Goal: Communication & Community: Answer question/provide support

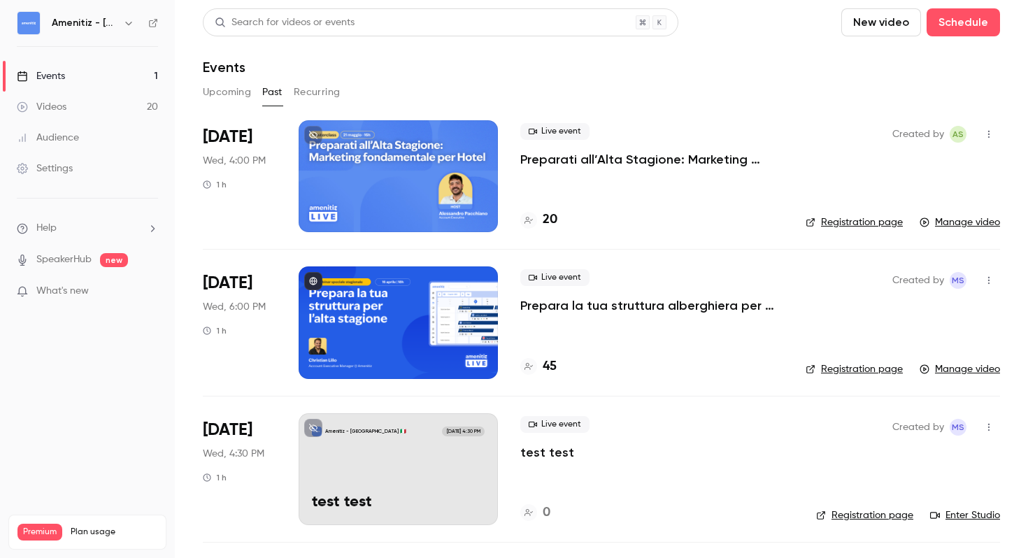
click at [228, 92] on button "Upcoming" at bounding box center [227, 92] width 48 height 22
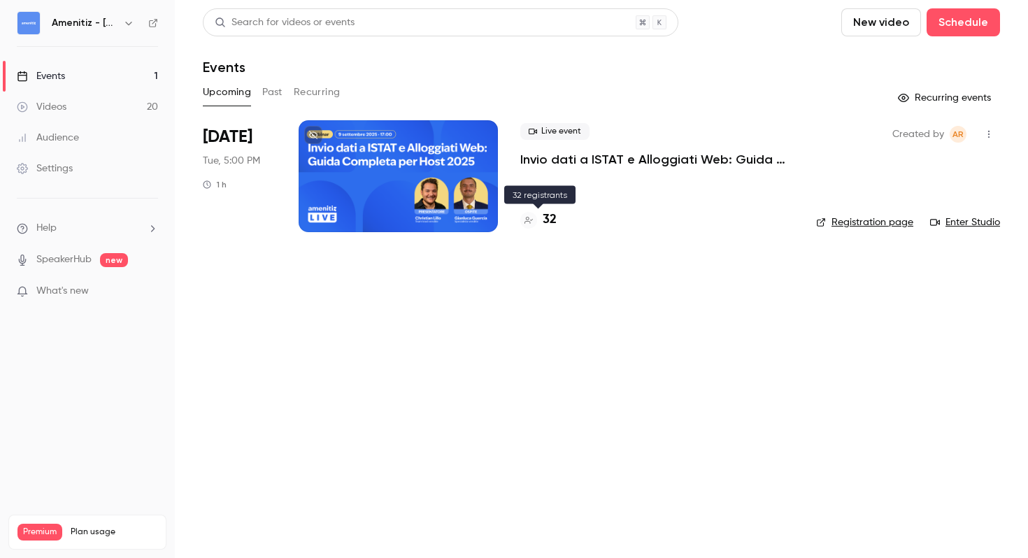
click at [551, 218] on h4 "32" at bounding box center [550, 219] width 14 height 19
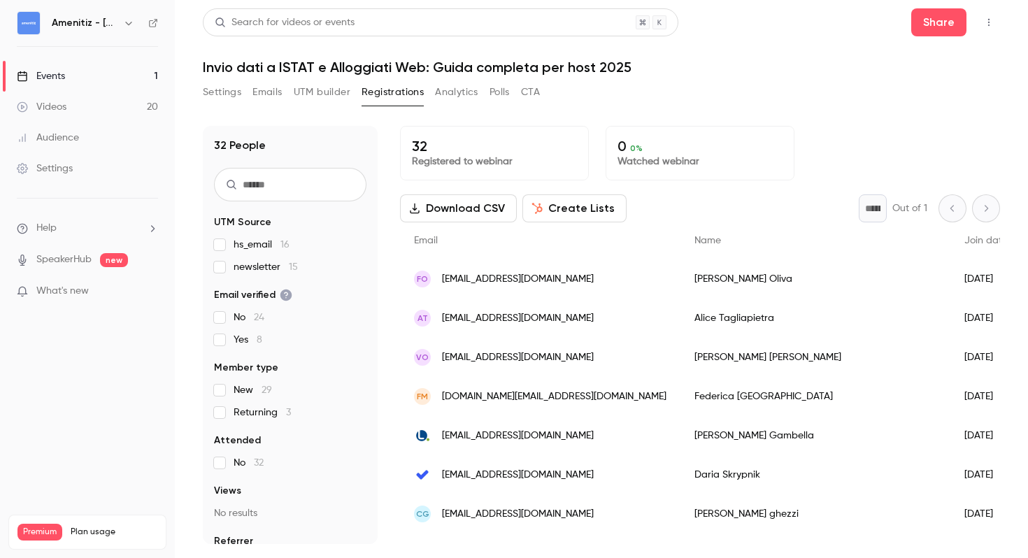
drag, startPoint x: 587, startPoint y: 277, endPoint x: 427, endPoint y: 277, distance: 160.1
click at [427, 277] on div "FO [EMAIL_ADDRESS][DOMAIN_NAME]" at bounding box center [540, 278] width 280 height 39
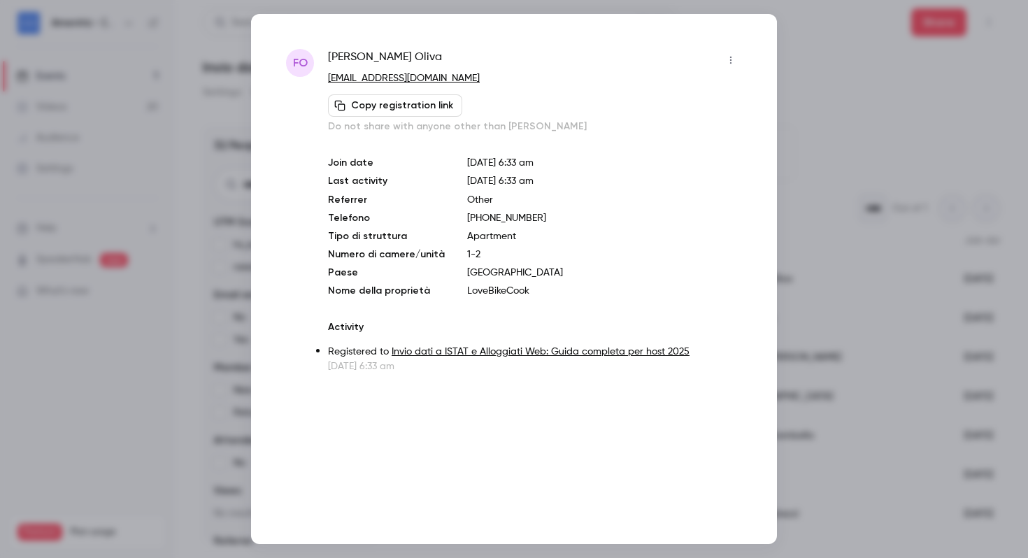
click at [793, 113] on div at bounding box center [514, 279] width 1028 height 558
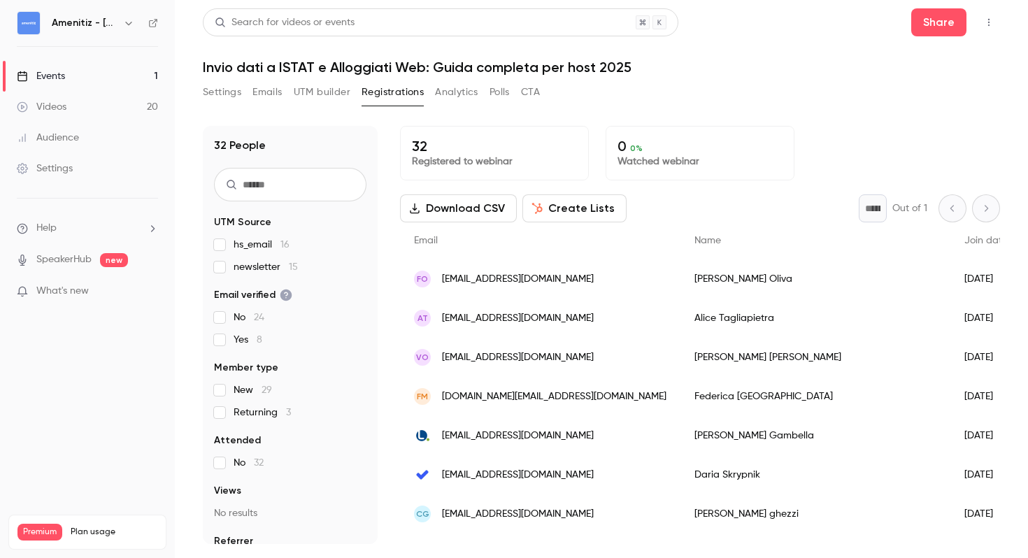
click at [509, 317] on span "[EMAIL_ADDRESS][DOMAIN_NAME]" at bounding box center [518, 318] width 152 height 15
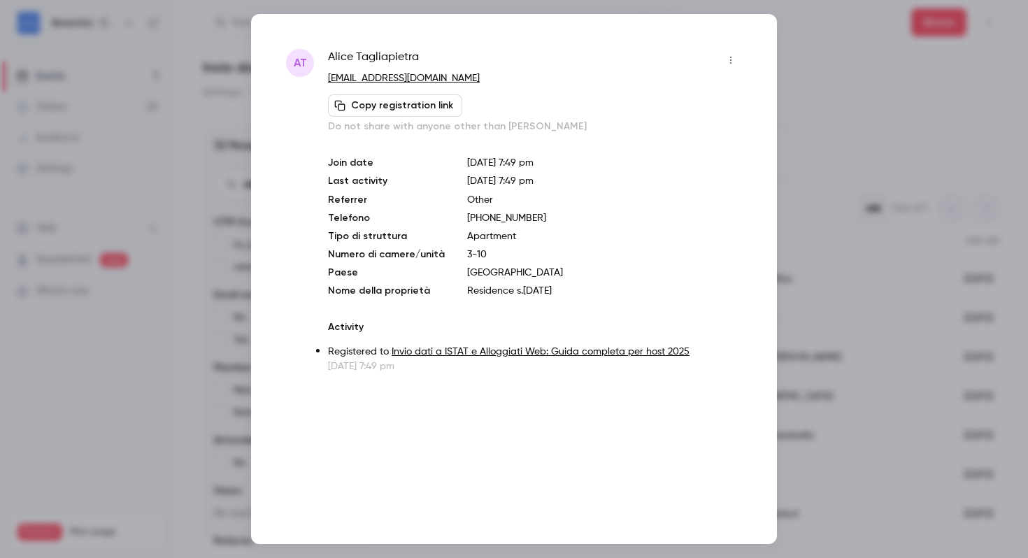
click at [871, 187] on div at bounding box center [514, 279] width 1028 height 558
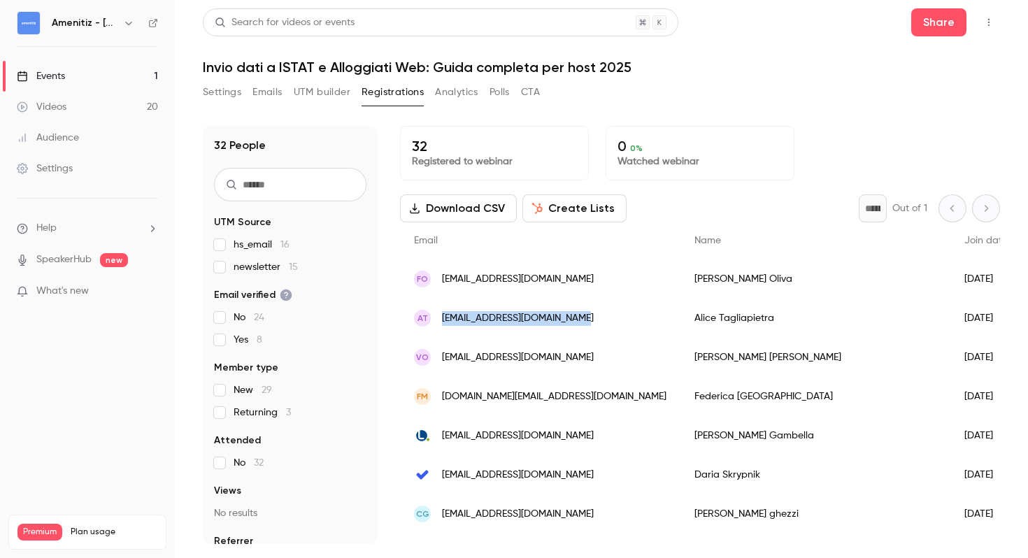
drag, startPoint x: 575, startPoint y: 324, endPoint x: 438, endPoint y: 324, distance: 137.0
click at [438, 324] on div "AT [EMAIL_ADDRESS][DOMAIN_NAME]" at bounding box center [540, 318] width 280 height 39
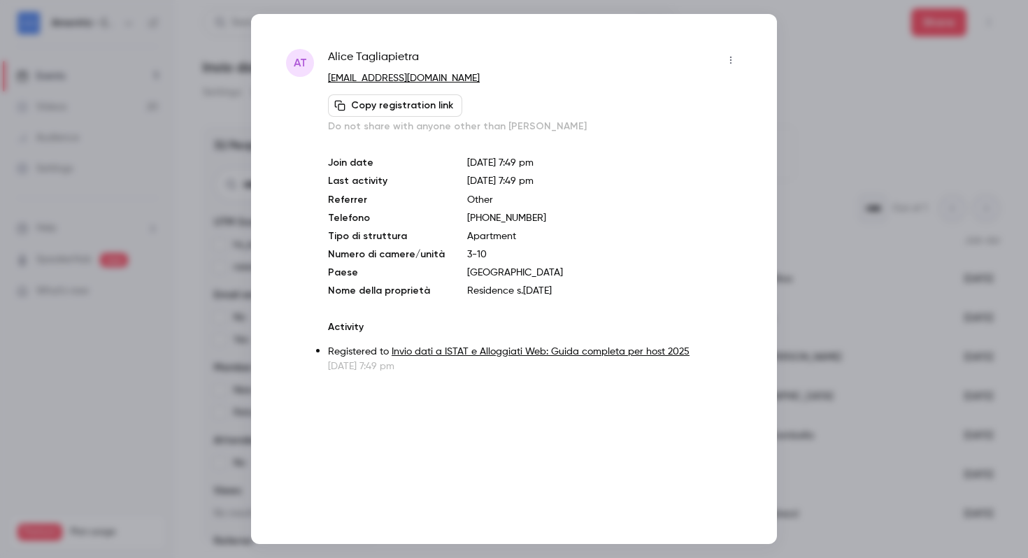
copy span "[EMAIL_ADDRESS][DOMAIN_NAME]"
click at [427, 99] on button "Copy registration link" at bounding box center [395, 105] width 134 height 22
copy link "[EMAIL_ADDRESS][DOMAIN_NAME]"
click at [792, 106] on div at bounding box center [514, 279] width 1028 height 558
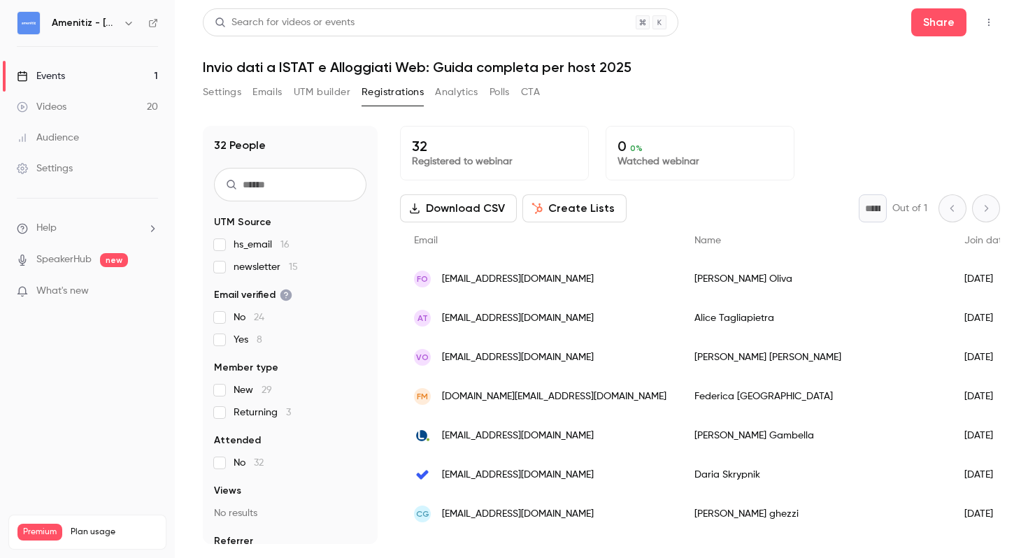
click at [582, 357] on div "VO [EMAIL_ADDRESS][DOMAIN_NAME]" at bounding box center [540, 357] width 280 height 39
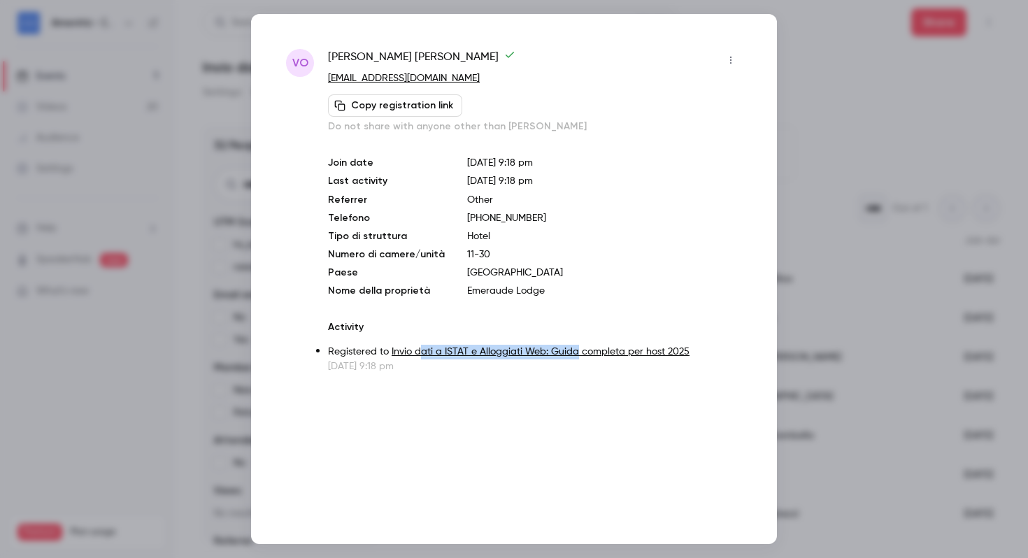
drag, startPoint x: 576, startPoint y: 357, endPoint x: 422, endPoint y: 359, distance: 153.8
click at [421, 359] on p "Registered to Invio dati a ISTAT e Alloggiati Web: Guida completa per host 2025" at bounding box center [535, 352] width 414 height 15
click at [675, 206] on p "Other" at bounding box center [604, 200] width 275 height 14
copy link "[EMAIL_ADDRESS][DOMAIN_NAME]"
click at [843, 127] on div at bounding box center [514, 279] width 1028 height 558
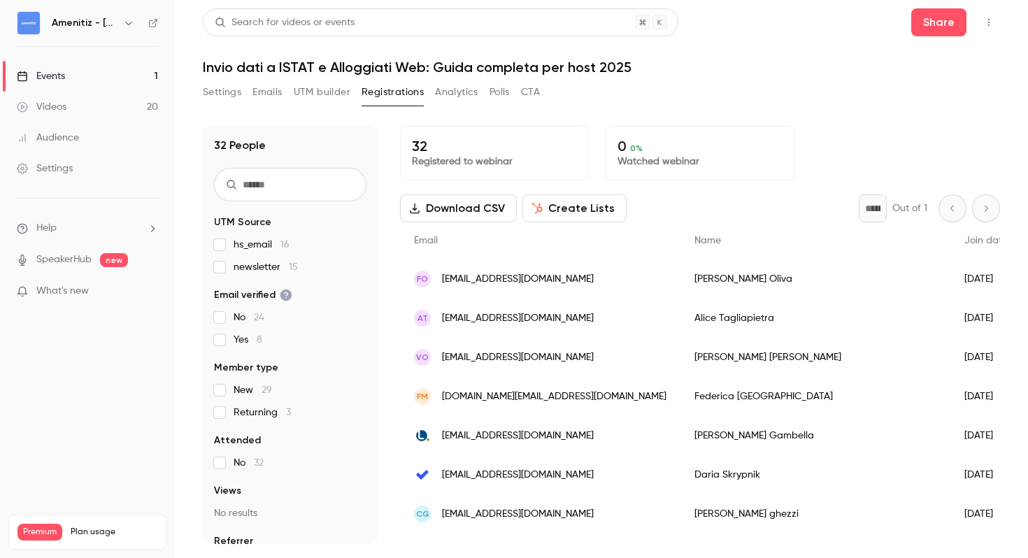
scroll to position [61, 0]
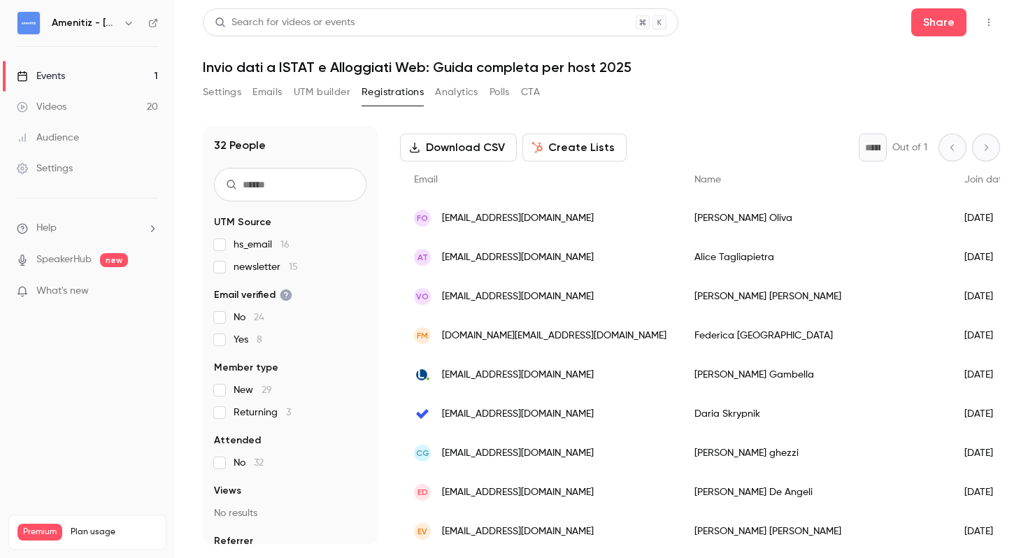
click at [680, 341] on div "[PERSON_NAME]" at bounding box center [815, 335] width 270 height 39
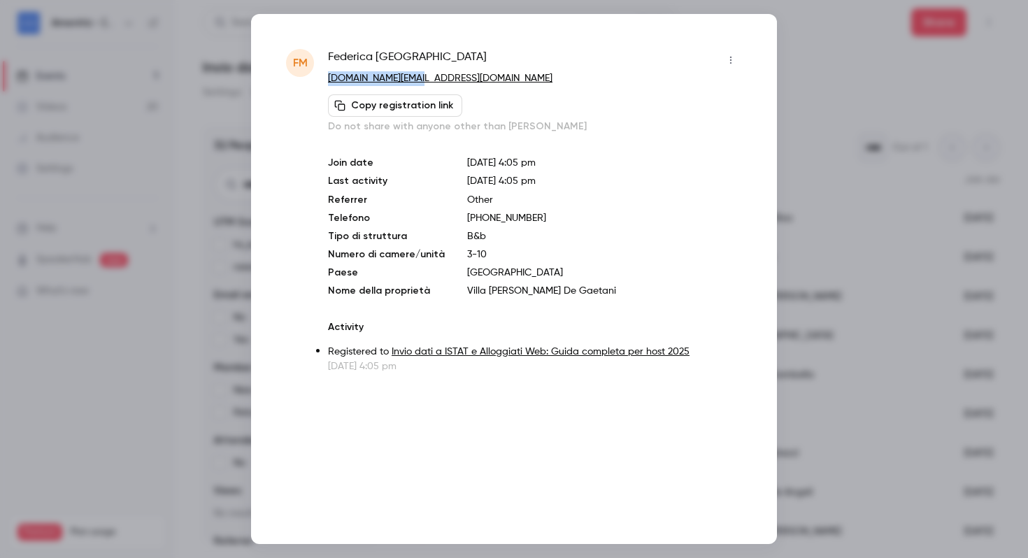
copy link "[DOMAIN_NAME][EMAIL_ADDRESS][DOMAIN_NAME]"
click at [868, 127] on div at bounding box center [514, 279] width 1028 height 558
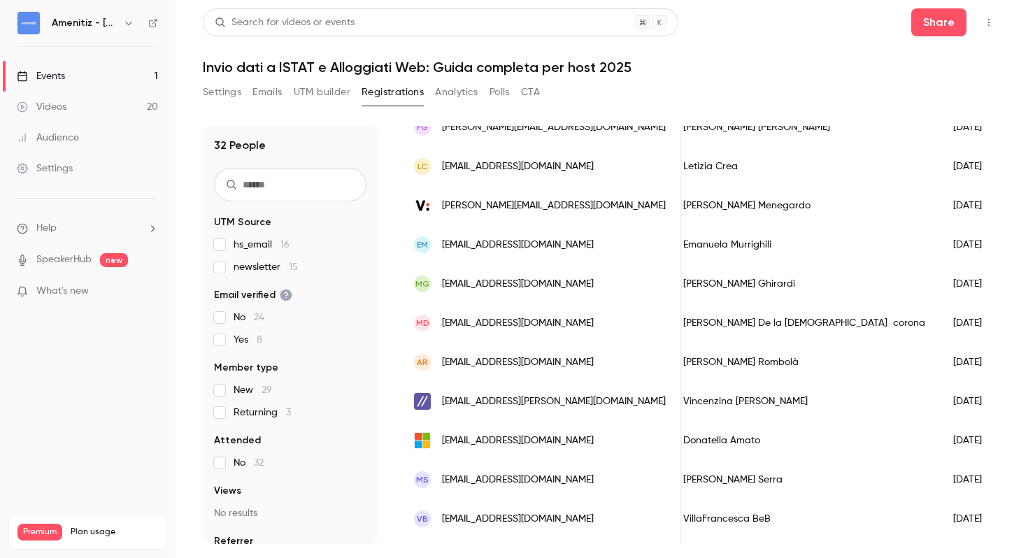
scroll to position [979, 0]
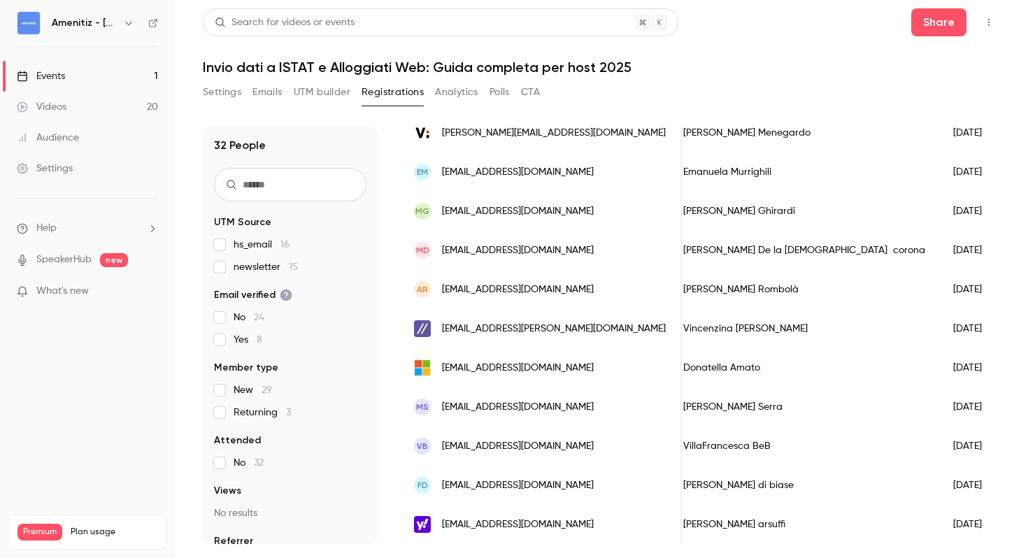
click at [125, 21] on icon "button" at bounding box center [128, 22] width 11 height 11
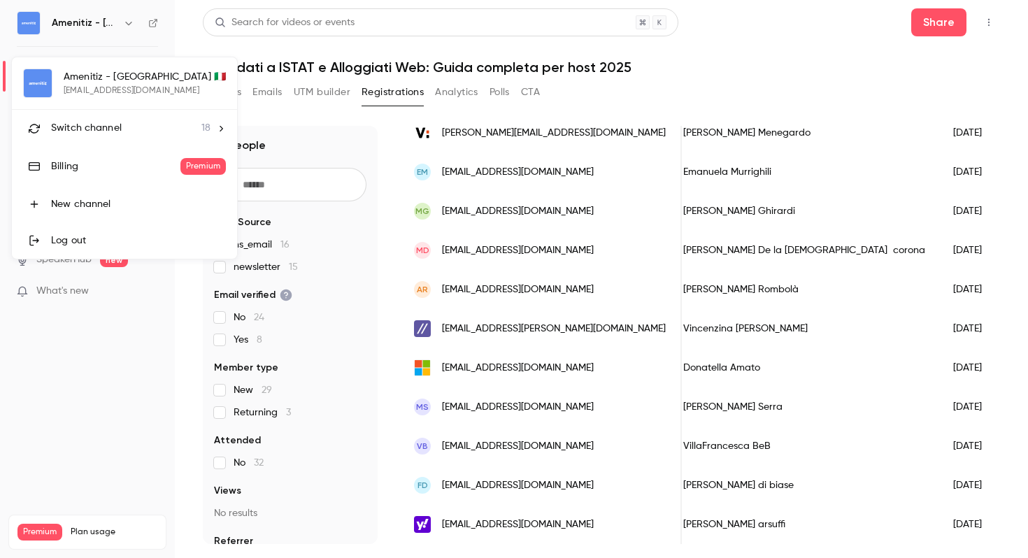
click at [201, 126] on span "18" at bounding box center [205, 128] width 9 height 15
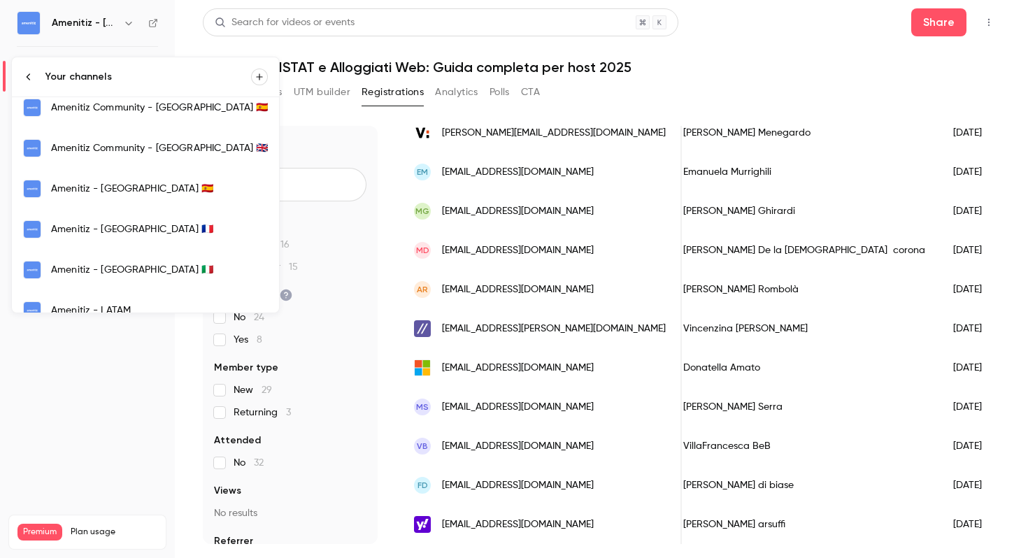
scroll to position [252, 0]
click at [177, 218] on link "Amenitiz - [GEOGRAPHIC_DATA] 🇫🇷" at bounding box center [145, 230] width 267 height 41
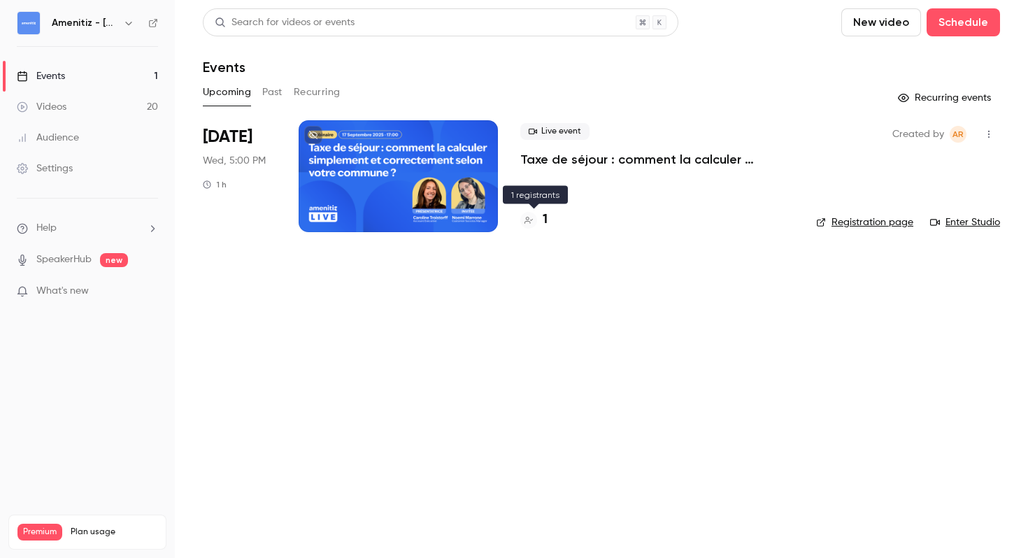
click at [545, 217] on h4 "1" at bounding box center [545, 219] width 5 height 19
click at [97, 16] on h6 "Amenitiz - [GEOGRAPHIC_DATA] 🇫🇷" at bounding box center [85, 23] width 66 height 14
click at [129, 24] on icon "button" at bounding box center [128, 23] width 6 height 3
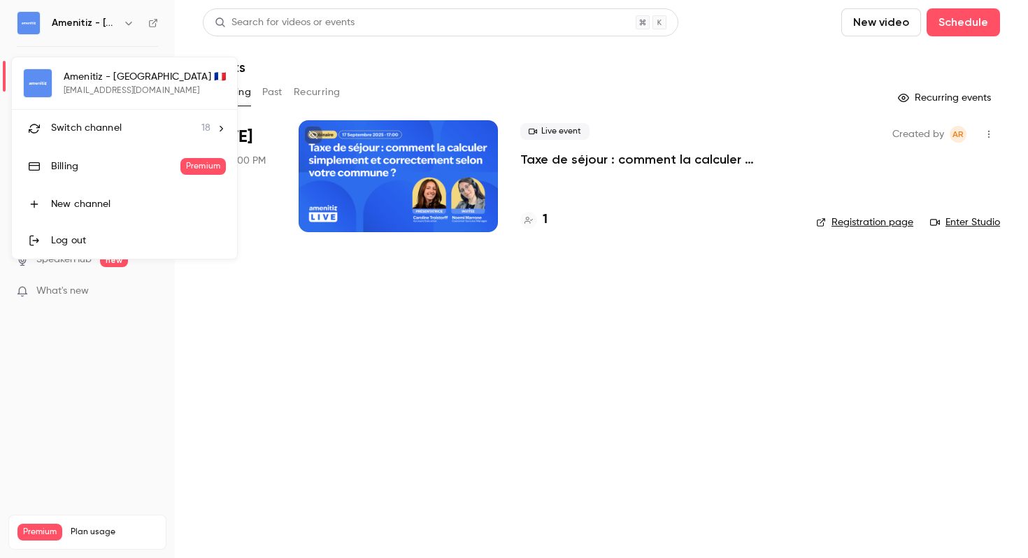
click at [159, 126] on div "Switch channel 18" at bounding box center [130, 128] width 159 height 15
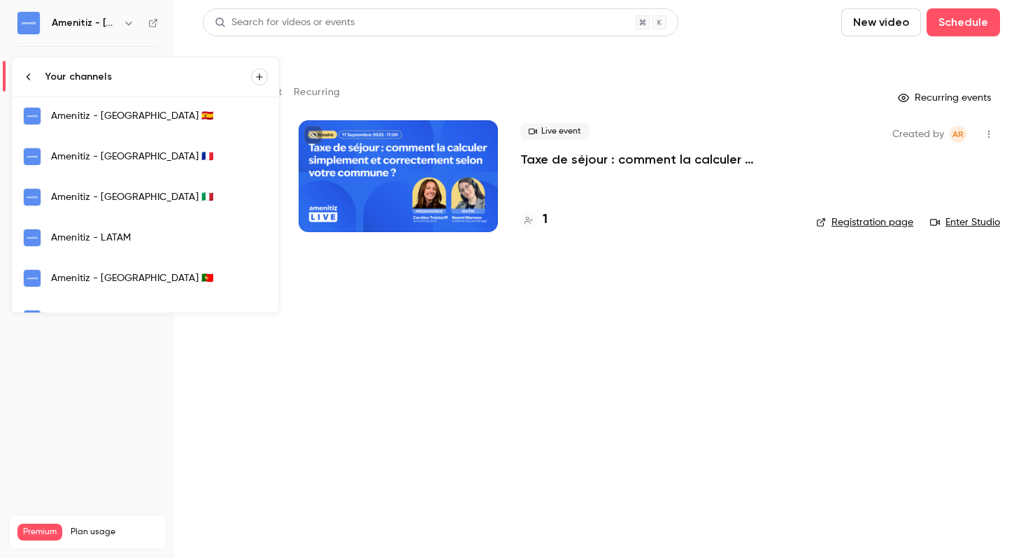
scroll to position [323, 0]
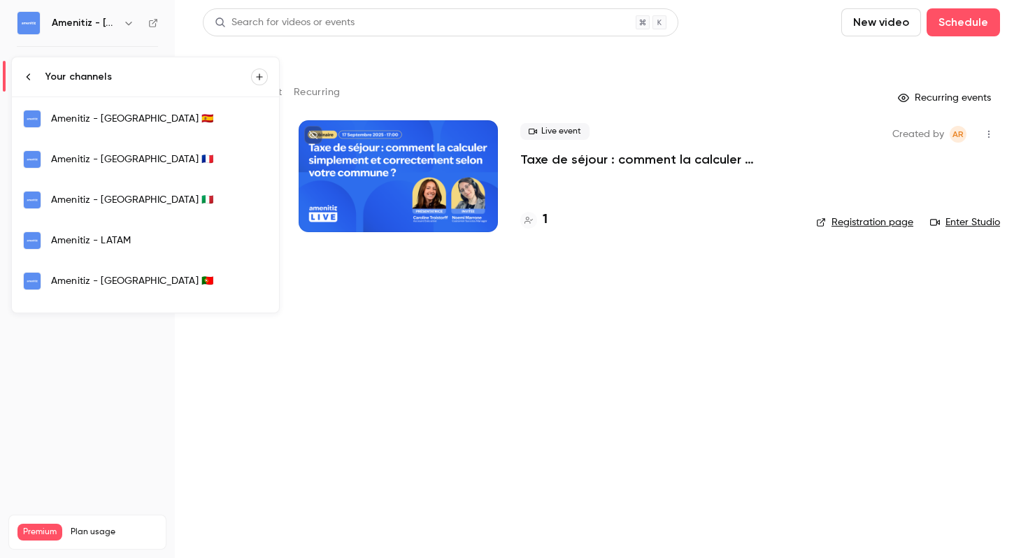
click at [164, 122] on div "Amenitiz - [GEOGRAPHIC_DATA] 🇪🇸" at bounding box center [159, 119] width 217 height 14
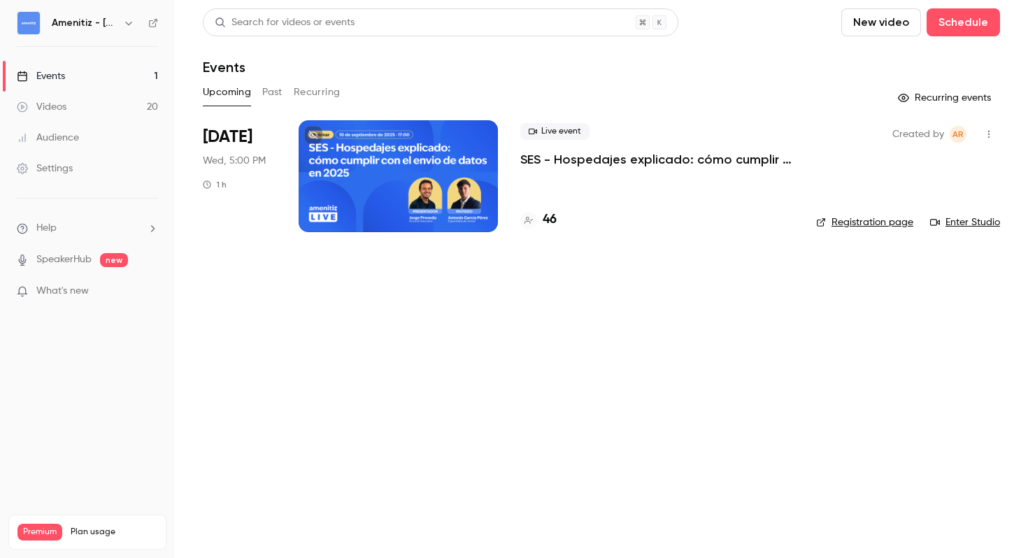
click at [549, 221] on h4 "46" at bounding box center [550, 219] width 14 height 19
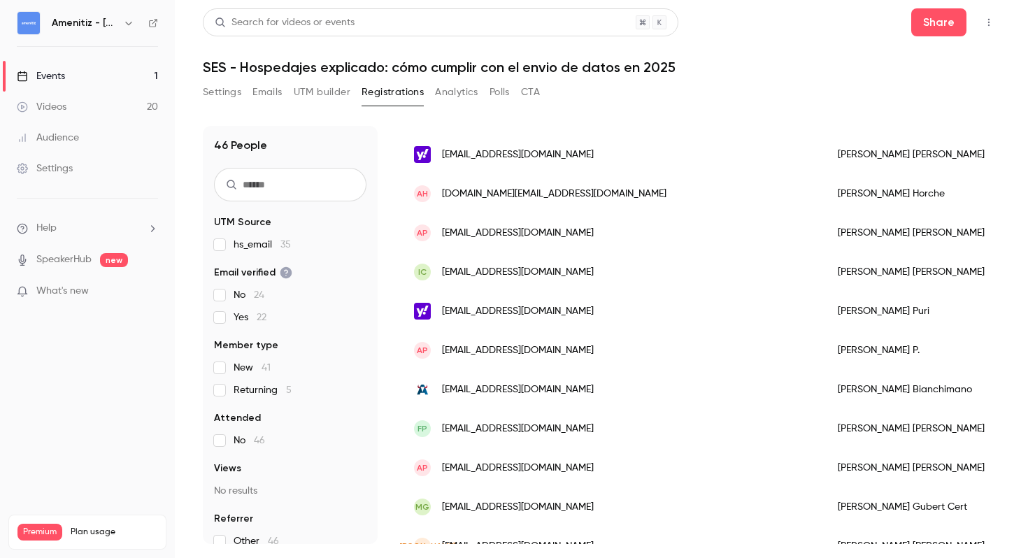
scroll to position [1527, 0]
